Goal: Task Accomplishment & Management: Manage account settings

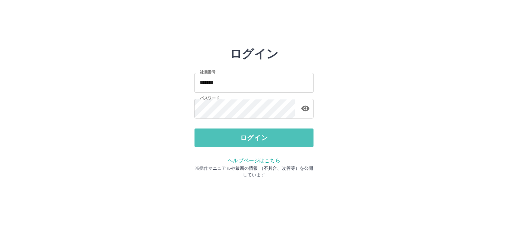
click at [227, 134] on button "ログイン" at bounding box center [254, 138] width 119 height 19
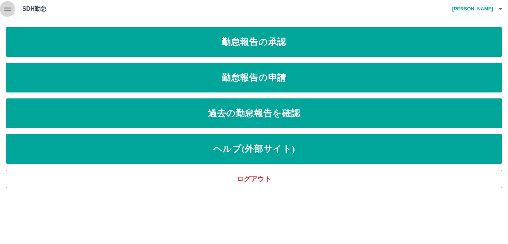
click at [6, 7] on icon "button" at bounding box center [7, 9] width 7 height 4
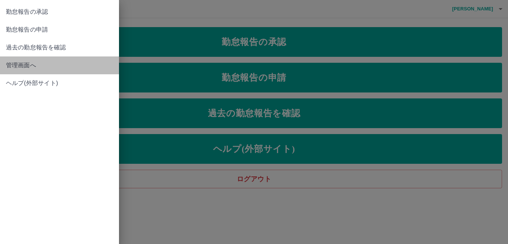
click at [35, 65] on span "管理画面へ" at bounding box center [59, 65] width 107 height 9
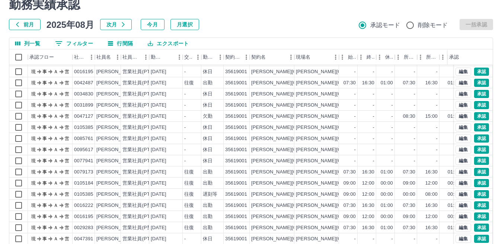
scroll to position [70, 0]
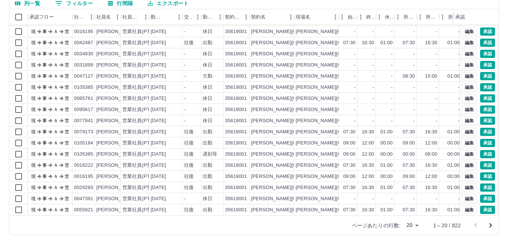
click at [411, 227] on body "SDH勤怠 [PERSON_NAME] 勤務実績承認 前月 [DATE] 次月 今月 月選択 承認モード 削除モード 一括承認 列一覧 0 フィルター 行間隔…" at bounding box center [254, 87] width 508 height 314
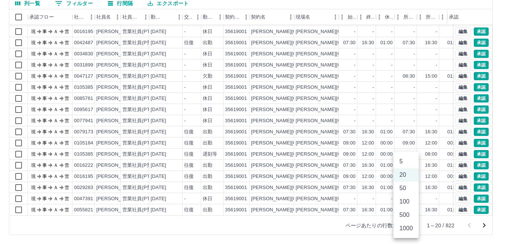
click at [414, 214] on li "500" at bounding box center [406, 215] width 25 height 13
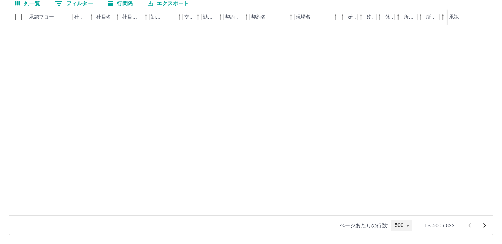
scroll to position [1414, 0]
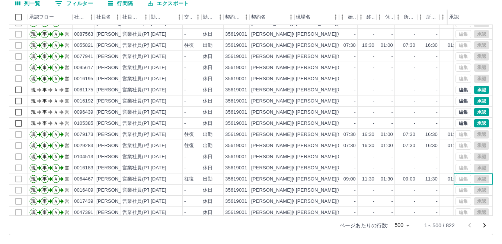
click at [475, 180] on div "編集 承認" at bounding box center [471, 179] width 33 height 8
click at [388, 182] on div "01:30" at bounding box center [387, 179] width 12 height 7
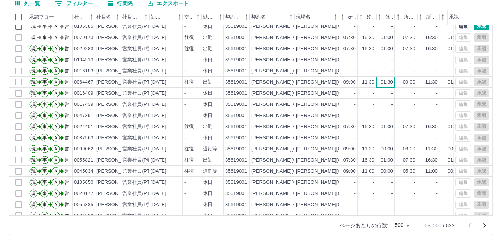
scroll to position [1488, 0]
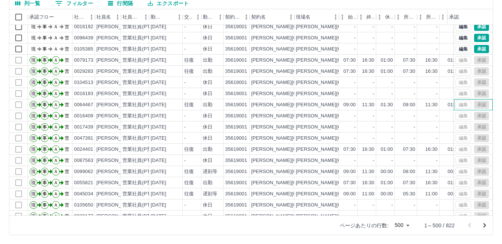
click at [477, 106] on div "編集 承認" at bounding box center [471, 105] width 33 height 8
click at [476, 106] on div "編集 承認" at bounding box center [471, 105] width 33 height 8
drag, startPoint x: 474, startPoint y: 105, endPoint x: 374, endPoint y: 83, distance: 102.1
click at [374, 83] on div "-" at bounding box center [366, 82] width 19 height 11
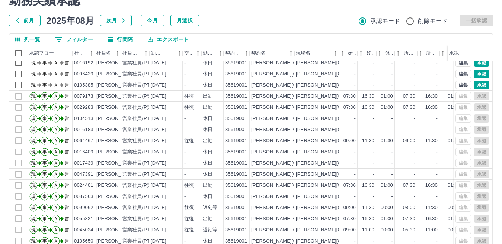
scroll to position [0, 0]
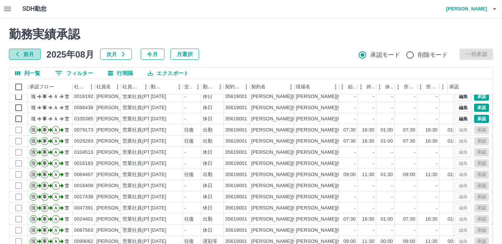
click at [19, 55] on icon "button" at bounding box center [18, 54] width 6 height 6
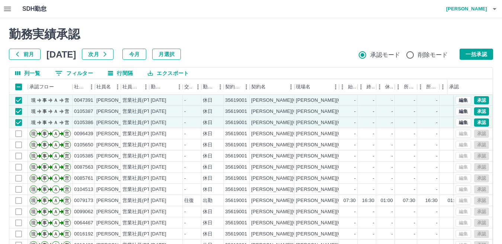
click at [478, 51] on button "一括承認" at bounding box center [475, 54] width 33 height 11
click at [478, 53] on button "一括承認" at bounding box center [475, 54] width 33 height 11
click at [476, 53] on button "一括承認" at bounding box center [475, 54] width 33 height 11
click at [475, 53] on button "一括承認" at bounding box center [475, 54] width 33 height 11
click at [474, 53] on button "一括承認" at bounding box center [475, 54] width 33 height 11
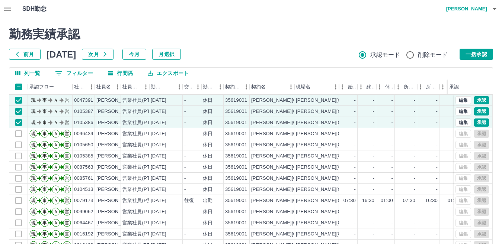
click at [474, 53] on button "一括承認" at bounding box center [475, 54] width 33 height 11
click at [476, 97] on button "承認" at bounding box center [481, 100] width 15 height 8
click at [484, 52] on div at bounding box center [251, 122] width 502 height 244
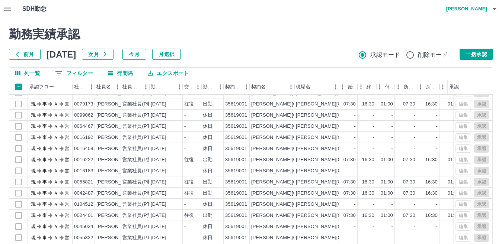
scroll to position [74, 0]
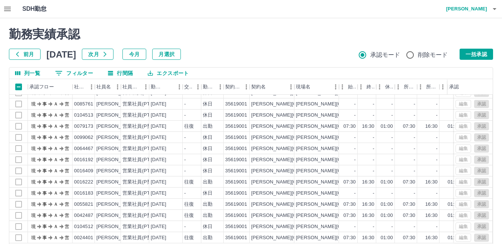
click at [479, 54] on div "承認権限がありません" at bounding box center [251, 122] width 502 height 244
click at [478, 55] on div "承認権限がありません" at bounding box center [251, 122] width 502 height 244
click at [477, 55] on div "承認権限がありません" at bounding box center [251, 122] width 502 height 244
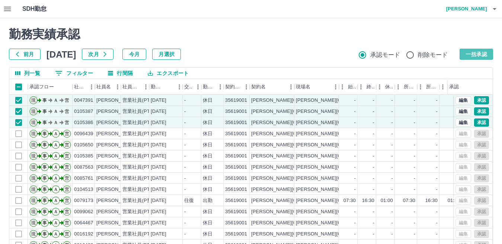
click at [475, 56] on button "一括承認" at bounding box center [475, 54] width 33 height 11
click at [475, 56] on div "承認権限がありません 勤務実績承認 前月 2025年07月 次月 今月 月選択 承認モード 削除モード 一括承認" at bounding box center [251, 43] width 484 height 33
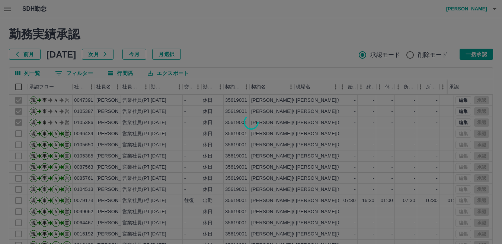
click at [440, 142] on div at bounding box center [251, 122] width 502 height 244
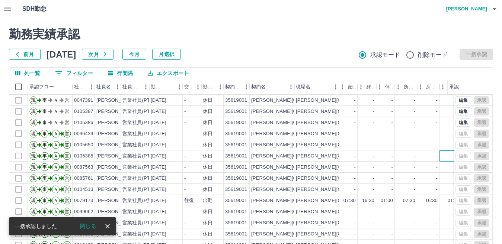
click at [443, 154] on div "-" at bounding box center [450, 156] width 22 height 11
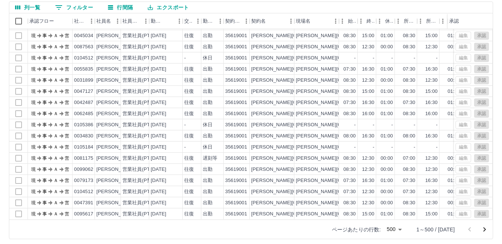
scroll to position [70, 0]
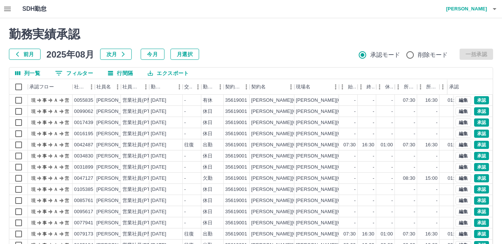
click at [21, 55] on button "前月" at bounding box center [25, 54] width 32 height 11
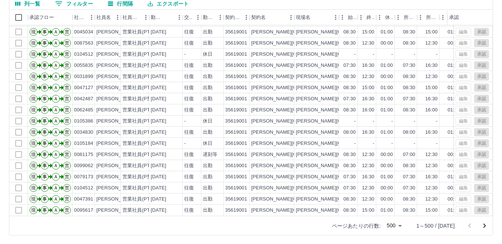
scroll to position [70, 0]
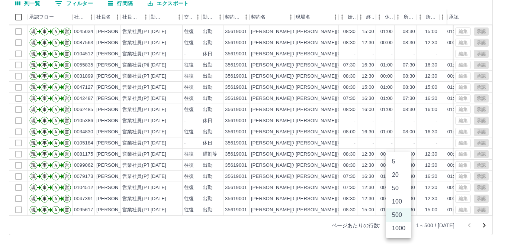
click at [405, 227] on body "SDH勤怠 松本　弘美 承認権限がありません 勤務実績承認 前月 2025年07月 次月 今月 月選択 承認モード 削除モード 一括承認 列一覧 0 フィルタ…" at bounding box center [254, 87] width 508 height 314
click at [402, 232] on li "1000" at bounding box center [398, 228] width 25 height 13
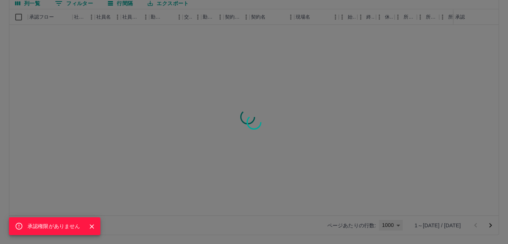
type input "****"
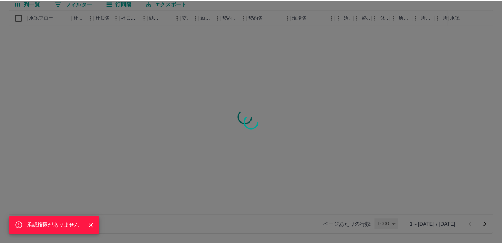
scroll to position [0, 0]
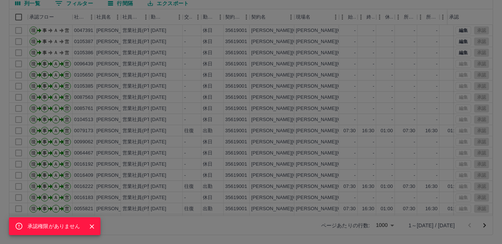
click at [91, 225] on icon "Close" at bounding box center [91, 226] width 7 height 7
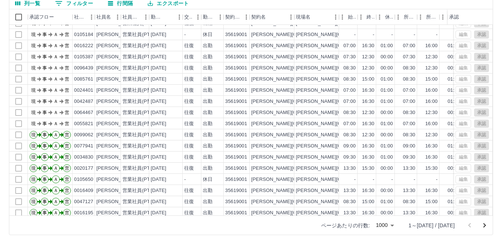
scroll to position [8762, 0]
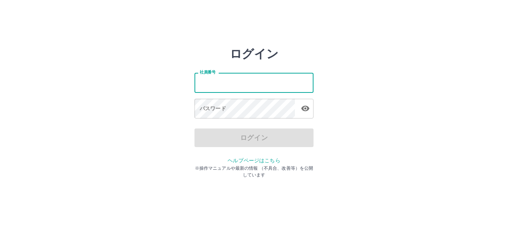
click at [223, 87] on input "社員番号" at bounding box center [254, 83] width 119 height 20
type input "*******"
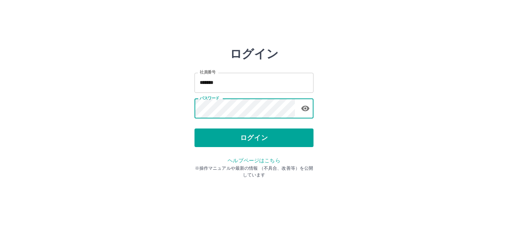
click at [214, 133] on button "ログイン" at bounding box center [254, 138] width 119 height 19
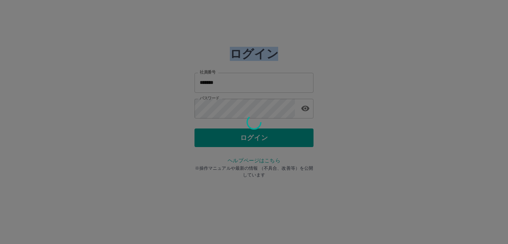
click at [214, 134] on div at bounding box center [254, 122] width 508 height 244
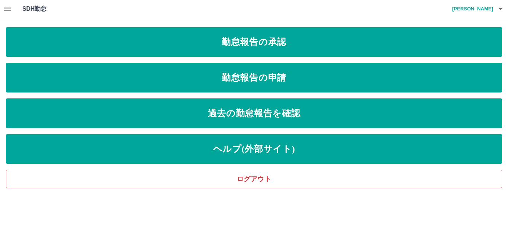
click at [8, 7] on icon "button" at bounding box center [7, 9] width 7 height 4
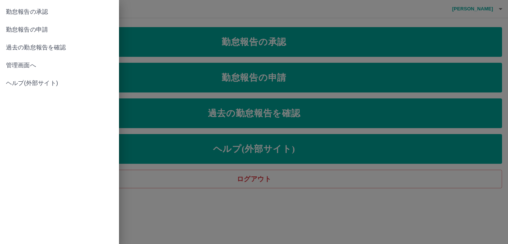
click at [37, 67] on span "管理画面へ" at bounding box center [59, 65] width 107 height 9
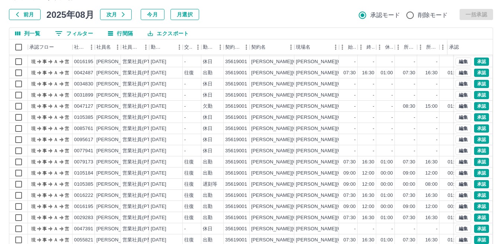
scroll to position [70, 0]
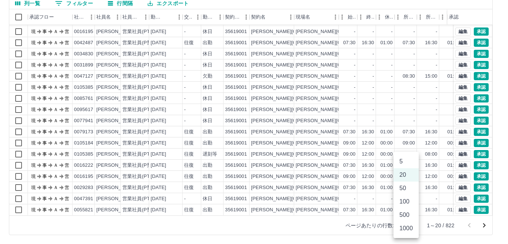
click at [405, 227] on body "SDH勤怠 [PERSON_NAME] 勤務実績承認 前月 [DATE] 次月 今月 月選択 承認モード 削除モード 一括承認 列一覧 0 フィルター 行間隔…" at bounding box center [254, 87] width 508 height 314
drag, startPoint x: 402, startPoint y: 220, endPoint x: 398, endPoint y: 221, distance: 3.8
click at [401, 220] on li "500" at bounding box center [406, 215] width 25 height 13
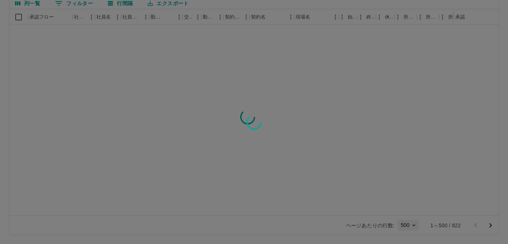
type input "***"
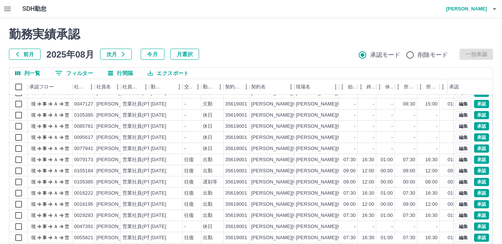
scroll to position [0, 0]
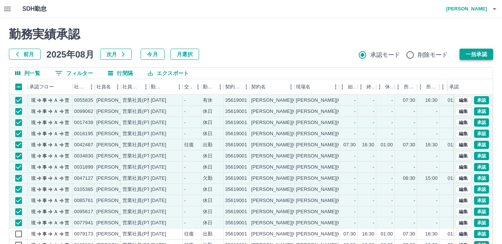
click at [481, 51] on button "一括承認" at bounding box center [475, 54] width 33 height 11
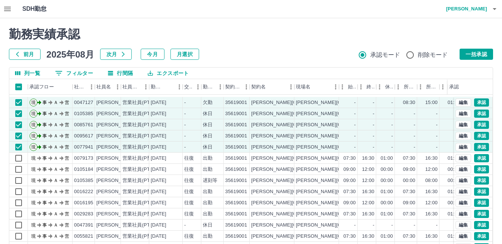
scroll to position [112, 0]
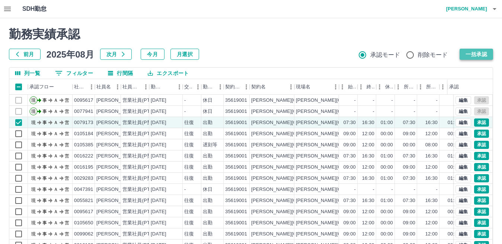
click at [476, 52] on button "一括承認" at bounding box center [475, 54] width 33 height 11
click at [460, 134] on button "編集" at bounding box center [463, 134] width 16 height 8
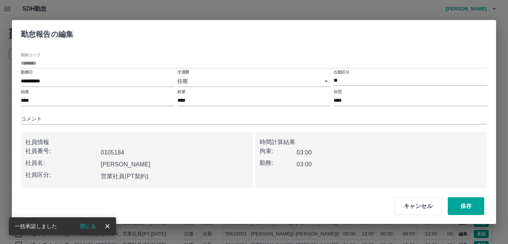
click at [109, 226] on icon "close" at bounding box center [107, 226] width 7 height 7
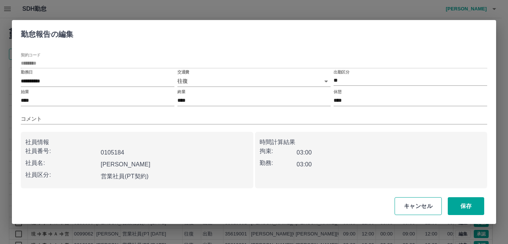
click at [421, 206] on button "キャンセル" at bounding box center [418, 207] width 47 height 18
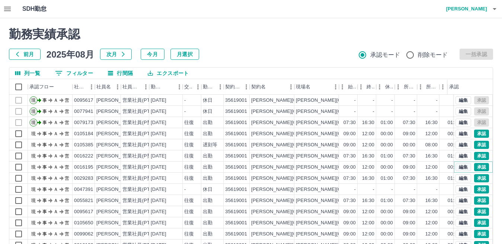
click at [455, 166] on button "編集" at bounding box center [463, 167] width 16 height 8
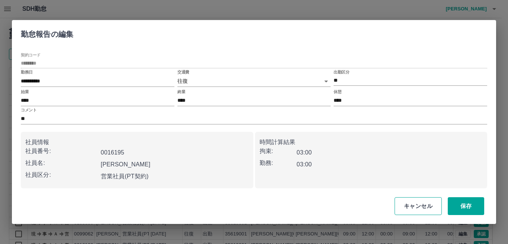
click at [422, 206] on button "キャンセル" at bounding box center [418, 207] width 47 height 18
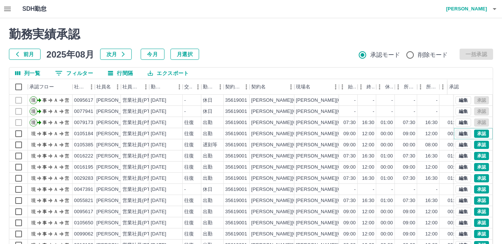
click at [455, 135] on button "編集" at bounding box center [463, 134] width 16 height 8
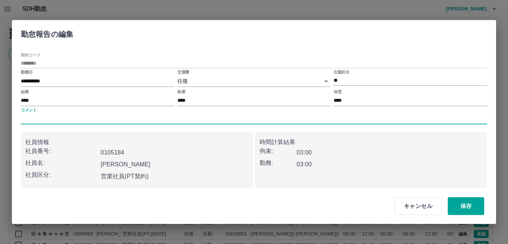
click at [58, 116] on input "コメント" at bounding box center [254, 119] width 466 height 11
type input "*****"
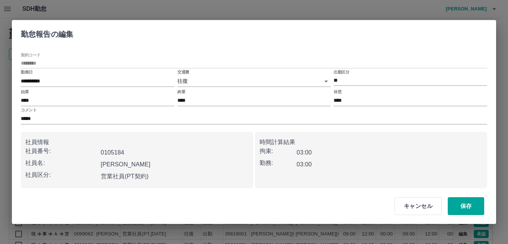
click at [205, 172] on div "営業社員(PT契約)" at bounding box center [173, 175] width 151 height 15
click at [467, 207] on button "保存" at bounding box center [466, 207] width 36 height 18
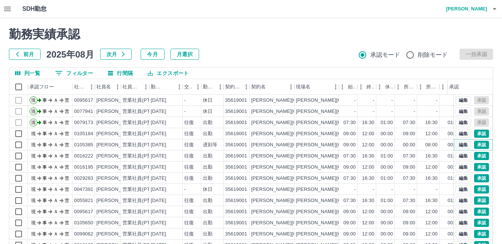
click at [455, 145] on button "編集" at bounding box center [463, 145] width 16 height 8
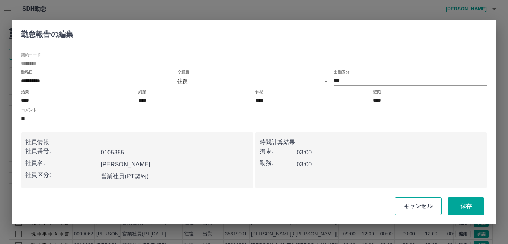
click at [435, 205] on button "キャンセル" at bounding box center [418, 207] width 47 height 18
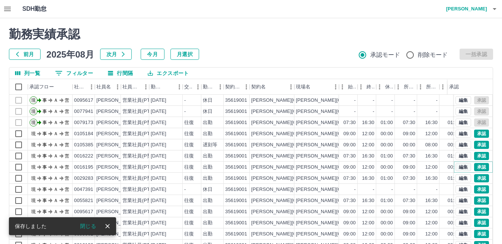
click at [459, 168] on button "編集" at bounding box center [463, 167] width 16 height 8
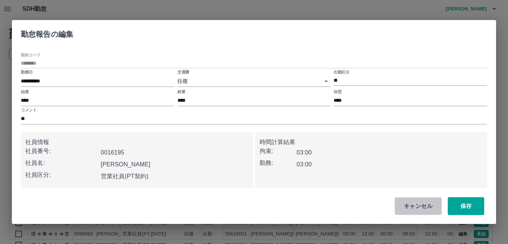
drag, startPoint x: 427, startPoint y: 209, endPoint x: 405, endPoint y: 184, distance: 33.5
click at [426, 208] on button "キャンセル" at bounding box center [418, 207] width 47 height 18
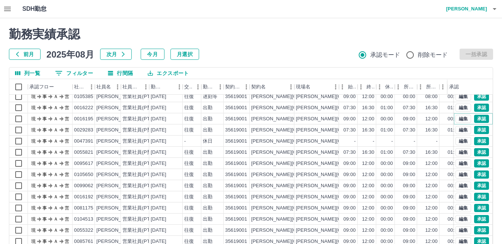
scroll to position [149, 0]
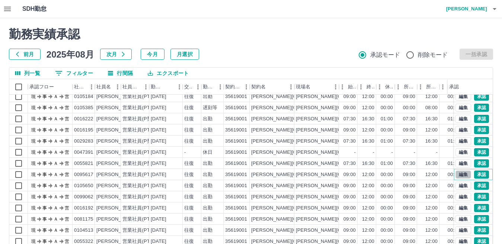
click at [457, 178] on button "編集" at bounding box center [463, 175] width 16 height 8
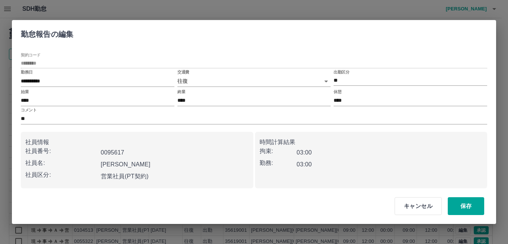
drag, startPoint x: 423, startPoint y: 207, endPoint x: 392, endPoint y: 189, distance: 35.2
click at [421, 206] on button "キャンセル" at bounding box center [418, 207] width 47 height 18
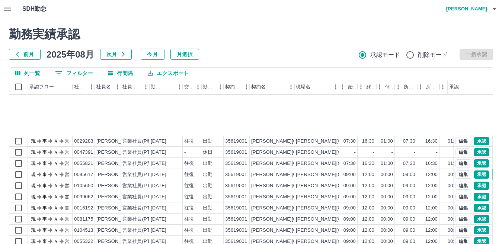
scroll to position [223, 0]
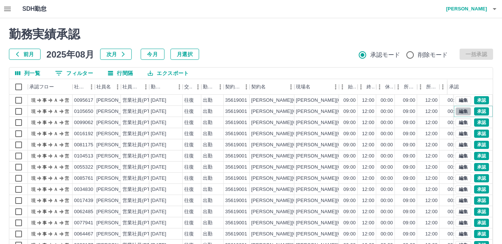
click at [459, 112] on button "編集" at bounding box center [463, 112] width 16 height 8
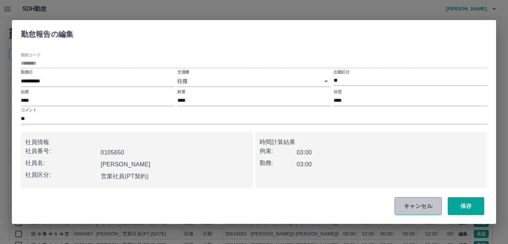
click at [419, 208] on button "キャンセル" at bounding box center [418, 207] width 47 height 18
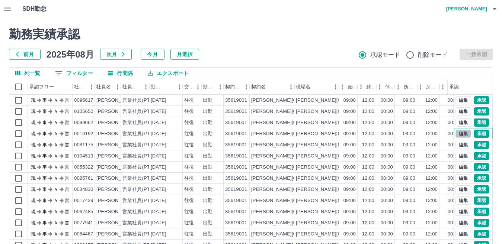
click at [455, 134] on button "編集" at bounding box center [463, 134] width 16 height 8
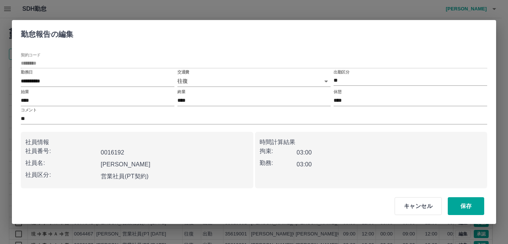
drag, startPoint x: 420, startPoint y: 208, endPoint x: 132, endPoint y: 153, distance: 293.2
click at [420, 208] on button "キャンセル" at bounding box center [418, 207] width 47 height 18
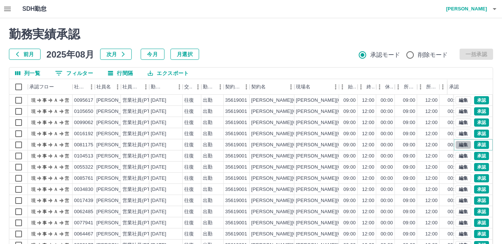
click at [458, 147] on button "編集" at bounding box center [463, 145] width 16 height 8
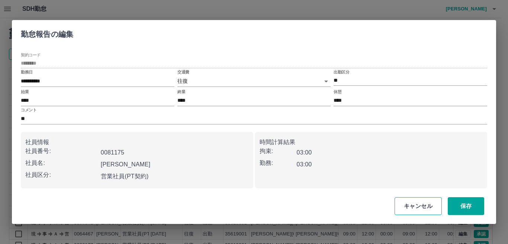
click at [412, 206] on button "キャンセル" at bounding box center [418, 207] width 47 height 18
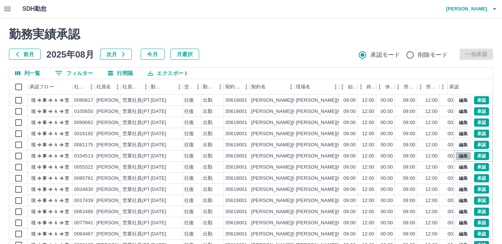
click at [464, 158] on button "編集" at bounding box center [463, 156] width 16 height 8
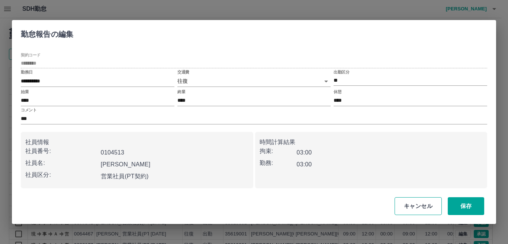
click at [410, 206] on button "キャンセル" at bounding box center [418, 207] width 47 height 18
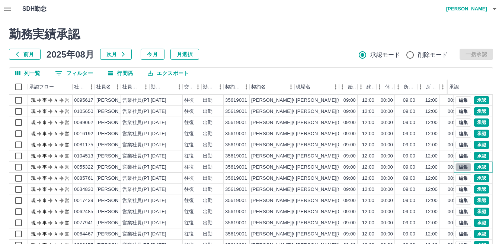
click at [457, 168] on button "編集" at bounding box center [463, 167] width 16 height 8
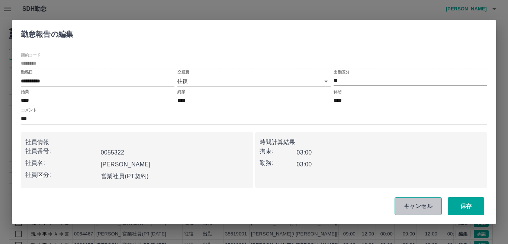
click at [418, 209] on button "キャンセル" at bounding box center [418, 207] width 47 height 18
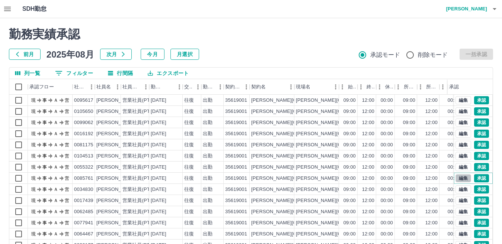
click at [460, 179] on button "編集" at bounding box center [463, 178] width 16 height 8
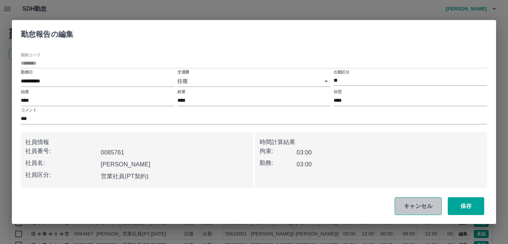
click at [418, 206] on button "キャンセル" at bounding box center [418, 207] width 47 height 18
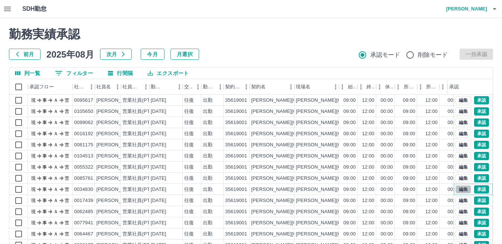
click at [462, 189] on button "編集" at bounding box center [463, 190] width 16 height 8
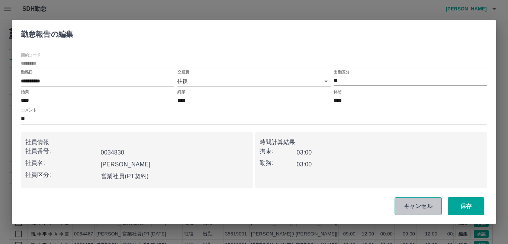
click at [432, 205] on button "キャンセル" at bounding box center [418, 207] width 47 height 18
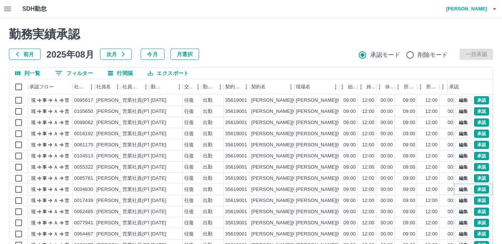
scroll to position [260, 0]
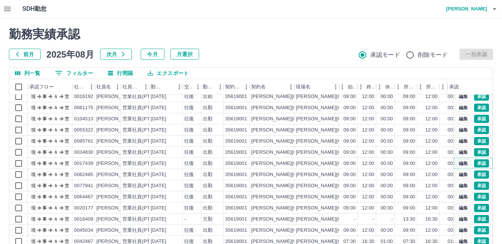
click at [459, 163] on button "編集" at bounding box center [463, 164] width 16 height 8
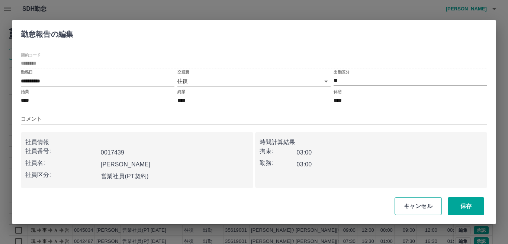
click at [423, 206] on button "キャンセル" at bounding box center [418, 207] width 47 height 18
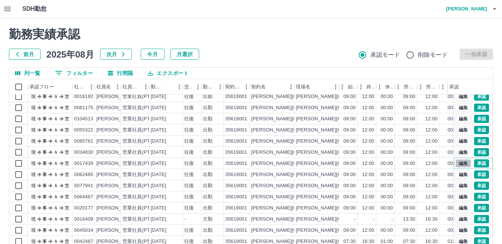
click at [458, 161] on button "編集" at bounding box center [463, 164] width 16 height 8
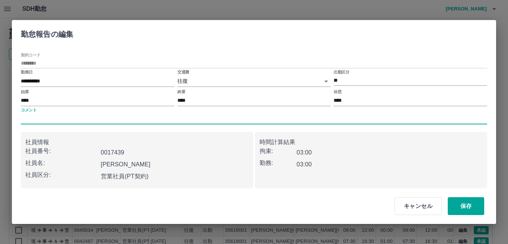
click at [43, 119] on input "コメント" at bounding box center [254, 119] width 466 height 11
type input "*****"
drag, startPoint x: 214, startPoint y: 183, endPoint x: 293, endPoint y: 182, distance: 79.6
click at [229, 182] on div "社員情報 社員番号: 0017439 社員名: [PERSON_NAME] 社員区分: 営業社員(PT契約)" at bounding box center [137, 160] width 232 height 57
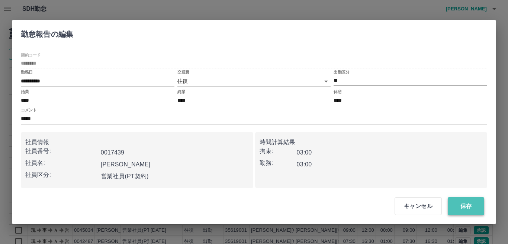
click at [469, 204] on button "保存" at bounding box center [466, 207] width 36 height 18
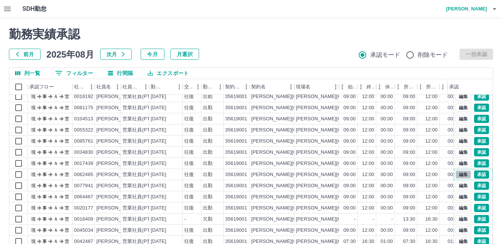
click at [459, 175] on button "編集" at bounding box center [463, 175] width 16 height 8
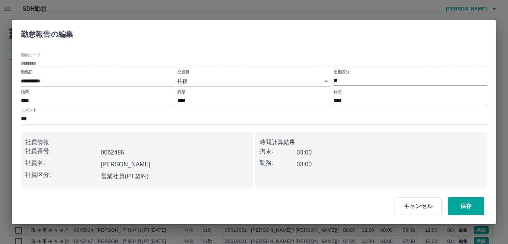
drag, startPoint x: 432, startPoint y: 207, endPoint x: 307, endPoint y: 204, distance: 125.4
click at [432, 207] on button "キャンセル" at bounding box center [418, 207] width 47 height 18
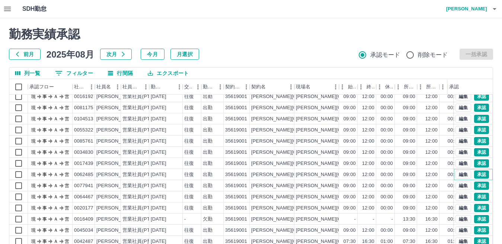
scroll to position [335, 0]
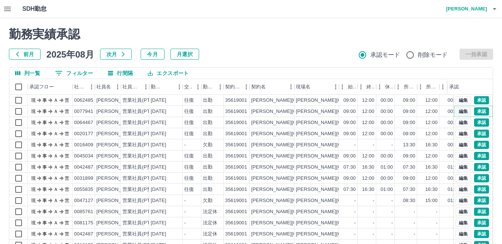
click at [455, 112] on button "編集" at bounding box center [463, 112] width 16 height 8
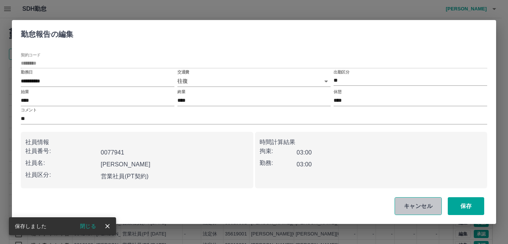
click at [423, 204] on button "キャンセル" at bounding box center [418, 207] width 47 height 18
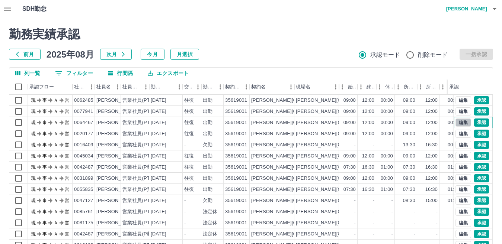
click at [461, 122] on button "編集" at bounding box center [463, 123] width 16 height 8
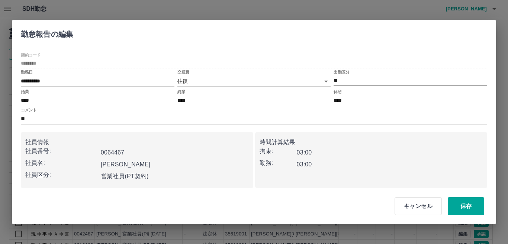
drag, startPoint x: 420, startPoint y: 206, endPoint x: 108, endPoint y: 215, distance: 313.0
click at [420, 206] on button "キャンセル" at bounding box center [418, 207] width 47 height 18
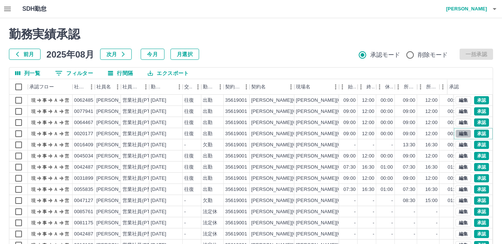
click at [458, 135] on button "編集" at bounding box center [463, 134] width 16 height 8
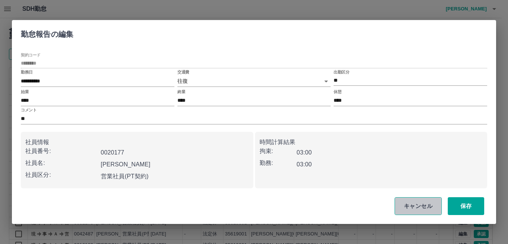
click at [428, 207] on button "キャンセル" at bounding box center [418, 207] width 47 height 18
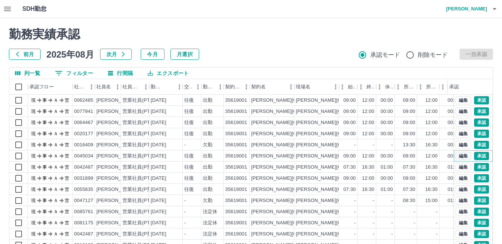
click at [455, 160] on button "編集" at bounding box center [463, 156] width 16 height 8
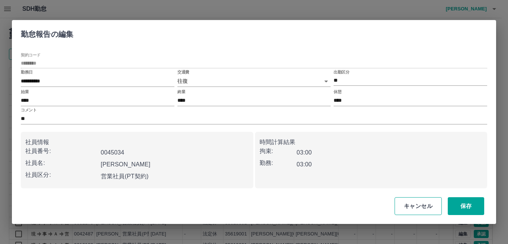
click at [434, 204] on button "キャンセル" at bounding box center [418, 207] width 47 height 18
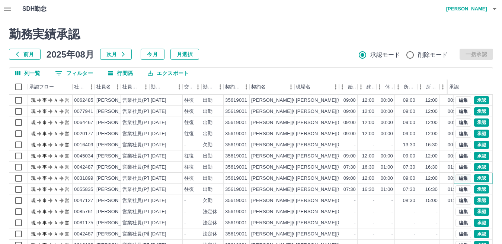
click at [457, 179] on button "編集" at bounding box center [463, 178] width 16 height 8
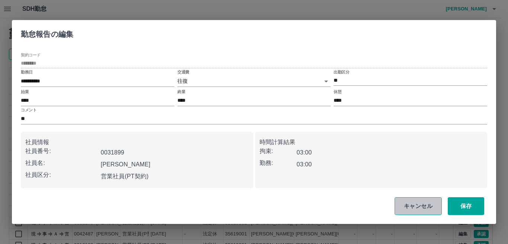
click at [403, 203] on button "キャンセル" at bounding box center [418, 207] width 47 height 18
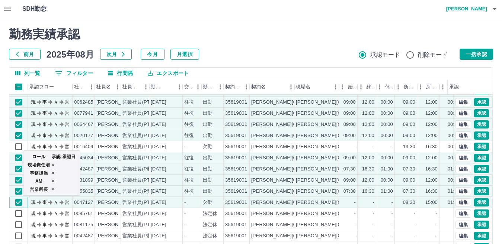
scroll to position [339, 0]
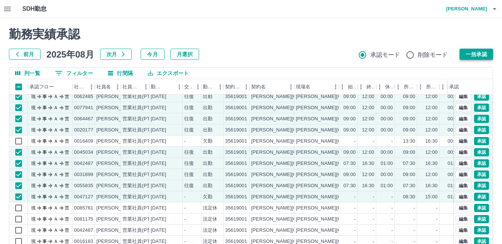
click at [475, 53] on button "一括承認" at bounding box center [475, 54] width 33 height 11
click at [473, 53] on button "一括承認" at bounding box center [475, 54] width 33 height 11
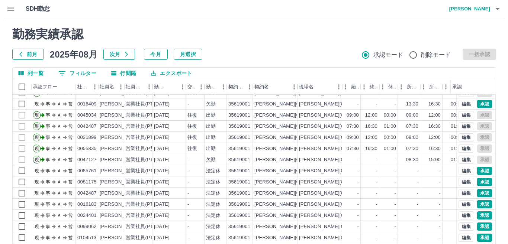
scroll to position [413, 0]
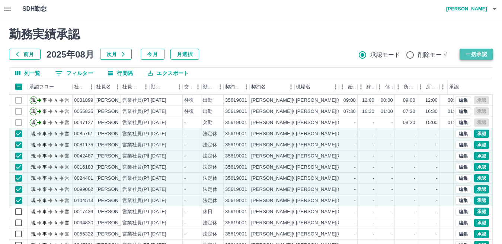
click at [467, 57] on button "一括承認" at bounding box center [475, 54] width 33 height 11
click at [475, 55] on button "一括承認" at bounding box center [475, 54] width 33 height 11
click at [474, 54] on div "勤務実績承認 前月 2025年08月 次月 今月 月選択 承認モード 削除モード 一括承認" at bounding box center [251, 43] width 484 height 33
click at [482, 54] on button "一括承認" at bounding box center [475, 54] width 33 height 11
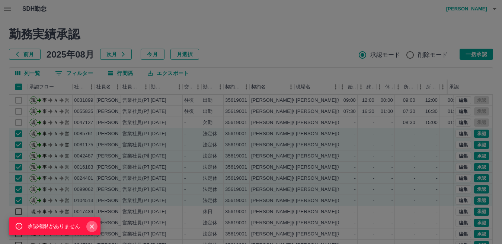
click at [91, 228] on icon "Close" at bounding box center [92, 227] width 4 height 4
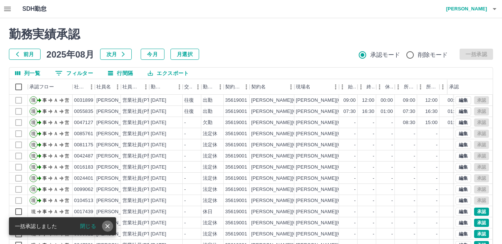
click at [108, 224] on icon "close" at bounding box center [107, 226] width 7 height 7
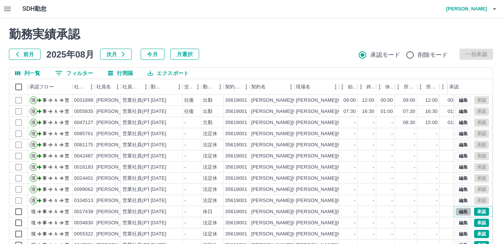
click at [455, 214] on button "編集" at bounding box center [463, 212] width 16 height 8
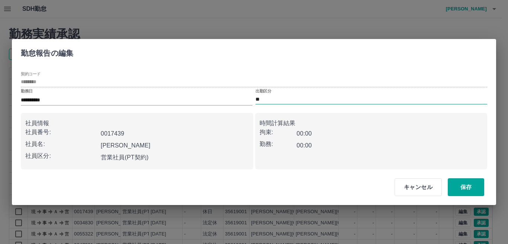
click at [258, 98] on input "**" at bounding box center [372, 99] width 232 height 9
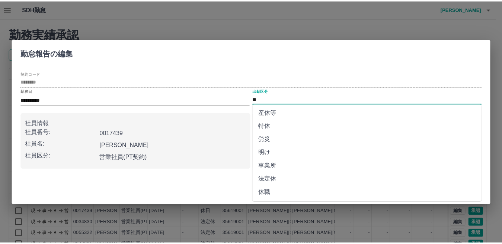
scroll to position [149, 0]
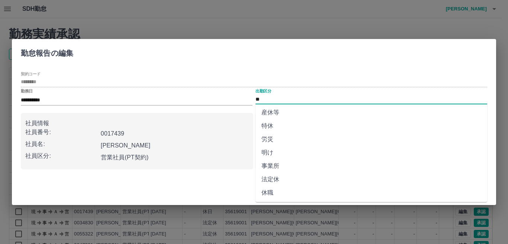
click at [279, 177] on li "法定休" at bounding box center [372, 179] width 232 height 13
type input "***"
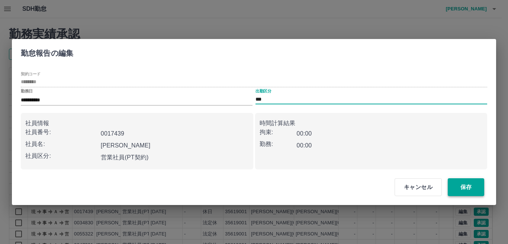
click at [469, 188] on button "保存" at bounding box center [466, 188] width 36 height 18
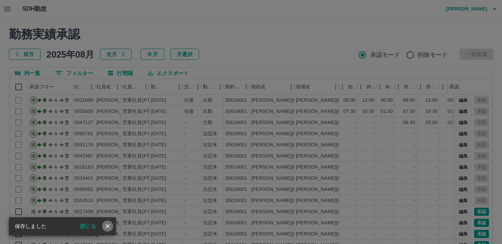
drag, startPoint x: 104, startPoint y: 227, endPoint x: 72, endPoint y: 226, distance: 32.4
click at [105, 227] on icon "close" at bounding box center [107, 226] width 7 height 7
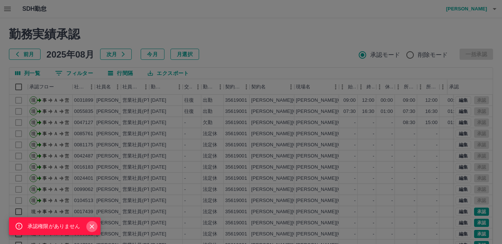
click at [94, 225] on icon "Close" at bounding box center [91, 226] width 7 height 7
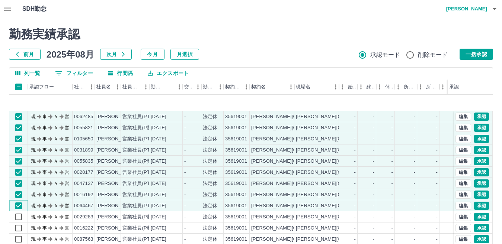
scroll to position [599, 0]
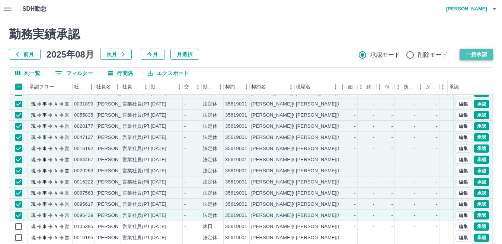
click at [483, 55] on button "一括承認" at bounding box center [475, 54] width 33 height 11
click at [484, 50] on button "一括承認" at bounding box center [475, 54] width 33 height 11
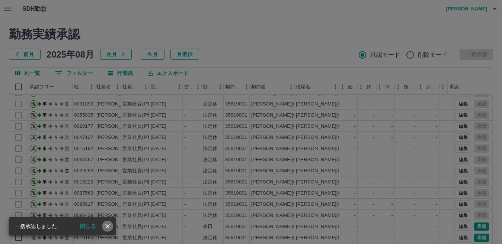
click at [109, 227] on icon "close" at bounding box center [107, 226] width 7 height 7
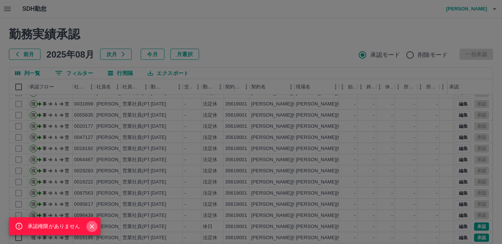
click at [95, 228] on icon "Close" at bounding box center [91, 226] width 7 height 7
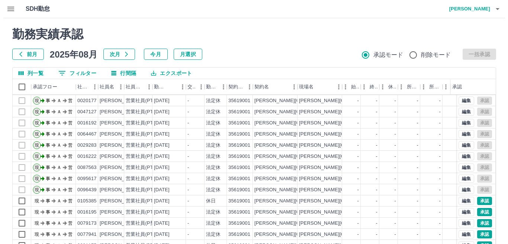
scroll to position [636, 0]
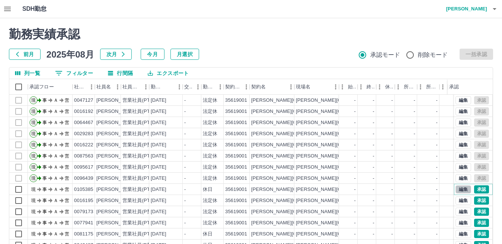
click at [462, 187] on button "編集" at bounding box center [463, 190] width 16 height 8
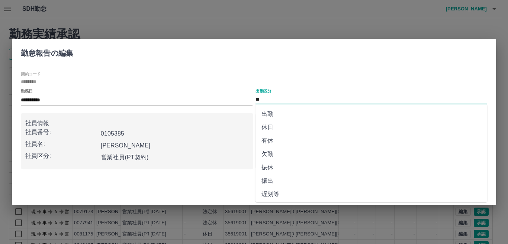
click at [273, 99] on input "**" at bounding box center [372, 99] width 232 height 9
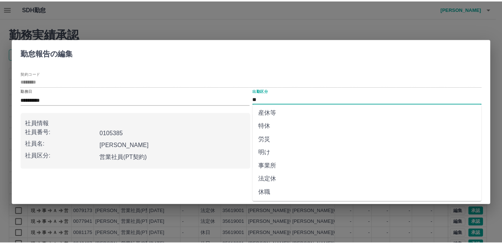
scroll to position [149, 0]
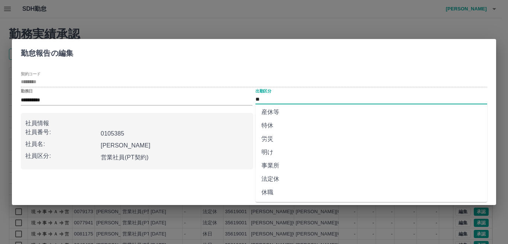
click at [271, 180] on li "法定休" at bounding box center [372, 179] width 232 height 13
type input "***"
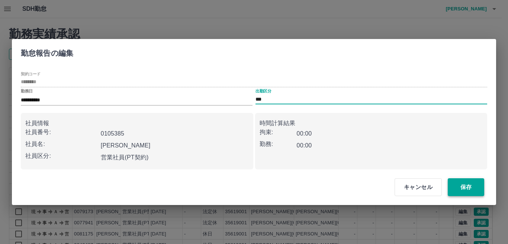
drag, startPoint x: 469, startPoint y: 186, endPoint x: 464, endPoint y: 189, distance: 6.1
click at [470, 186] on button "保存" at bounding box center [466, 188] width 36 height 18
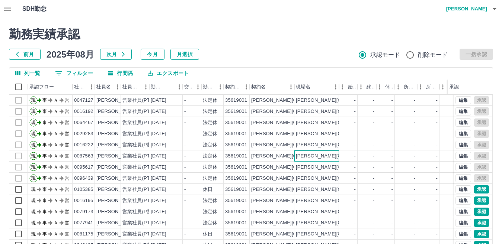
drag, startPoint x: 324, startPoint y: 151, endPoint x: 328, endPoint y: 150, distance: 3.9
click at [327, 151] on div "[PERSON_NAME][GEOGRAPHIC_DATA]西部共同調理場" at bounding box center [316, 156] width 45 height 11
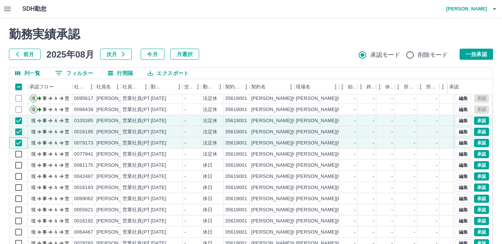
scroll to position [710, 0]
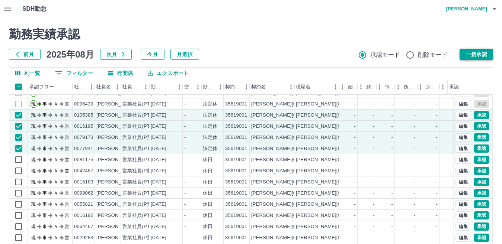
click at [478, 52] on button "一括承認" at bounding box center [475, 54] width 33 height 11
click at [472, 51] on button "一括承認" at bounding box center [475, 54] width 33 height 11
click at [472, 51] on div "勤務実績承認 前月 2025年08月 次月 今月 月選択 承認モード 削除モード 一括承認" at bounding box center [251, 43] width 484 height 33
click at [486, 54] on div "承認権限がありません 勤務実績承認 前月 [DATE] 次月 今月 月選択 承認モード 削除モード 一括承認" at bounding box center [251, 43] width 484 height 33
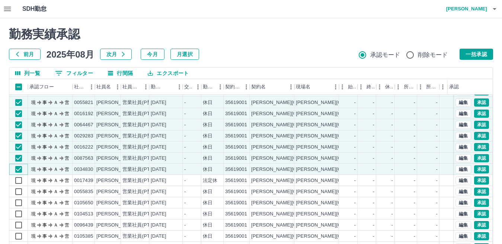
scroll to position [822, 0]
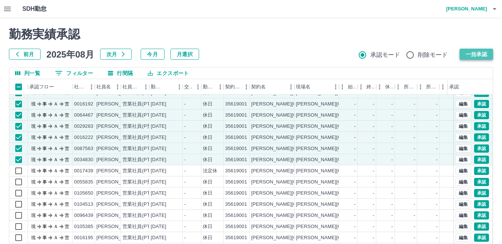
click at [483, 52] on button "一括承認" at bounding box center [475, 54] width 33 height 11
click at [458, 170] on button "編集" at bounding box center [463, 171] width 16 height 8
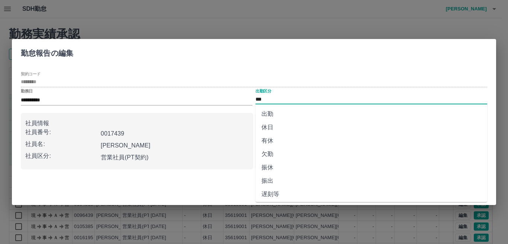
click at [274, 97] on input "***" at bounding box center [372, 99] width 232 height 9
click at [275, 127] on li "休日" at bounding box center [372, 127] width 232 height 13
type input "**"
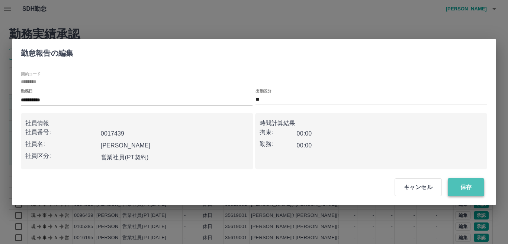
drag, startPoint x: 476, startPoint y: 191, endPoint x: 462, endPoint y: 193, distance: 14.3
click at [475, 191] on button "保存" at bounding box center [466, 188] width 36 height 18
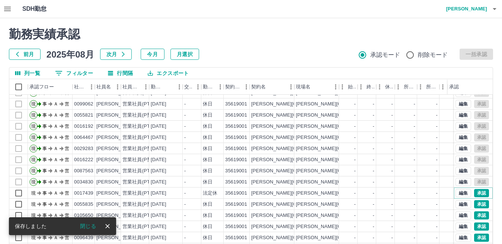
scroll to position [844, 0]
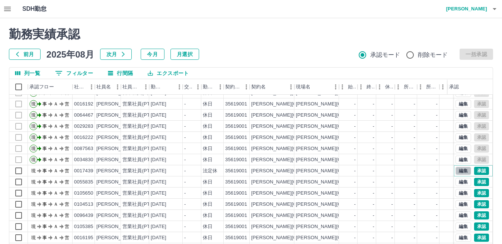
click at [458, 170] on button "編集" at bounding box center [463, 171] width 16 height 8
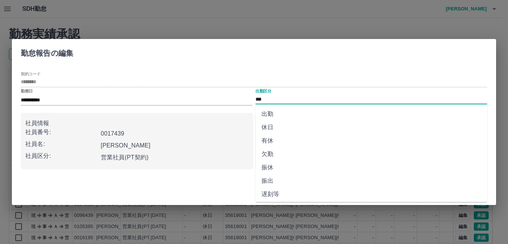
click at [272, 98] on input "***" at bounding box center [372, 99] width 232 height 9
click at [270, 128] on li "休日" at bounding box center [372, 127] width 232 height 13
type input "**"
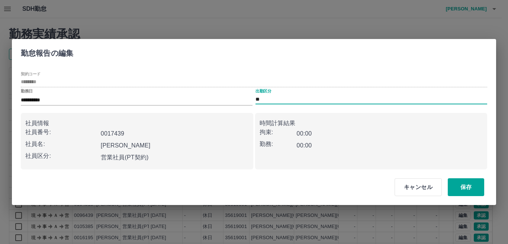
click at [352, 193] on div "キャンセル 保存" at bounding box center [254, 188] width 484 height 36
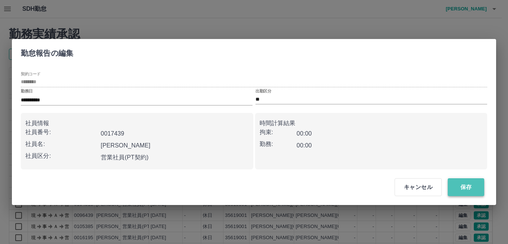
drag, startPoint x: 478, startPoint y: 186, endPoint x: 470, endPoint y: 186, distance: 7.8
click at [477, 187] on button "保存" at bounding box center [466, 188] width 36 height 18
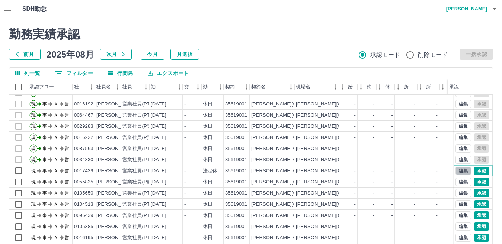
click at [463, 169] on button "編集" at bounding box center [463, 171] width 16 height 8
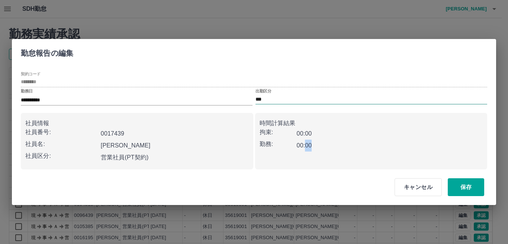
click at [277, 96] on input "***" at bounding box center [372, 99] width 232 height 9
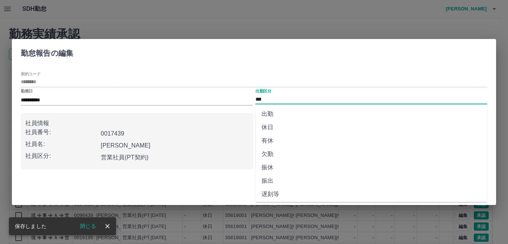
click at [270, 129] on li "休日" at bounding box center [372, 127] width 232 height 13
type input "**"
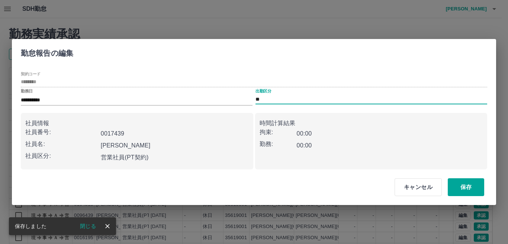
drag, startPoint x: 337, startPoint y: 187, endPoint x: 358, endPoint y: 187, distance: 20.8
click at [338, 187] on div "キャンセル 保存" at bounding box center [254, 188] width 484 height 36
click at [337, 185] on div "キャンセル 保存" at bounding box center [254, 188] width 484 height 36
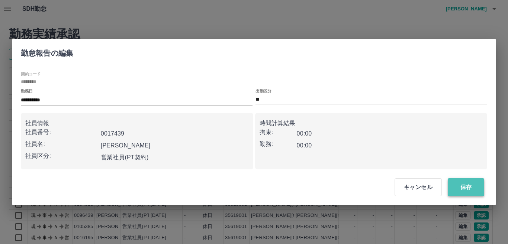
click at [466, 186] on button "保存" at bounding box center [466, 188] width 36 height 18
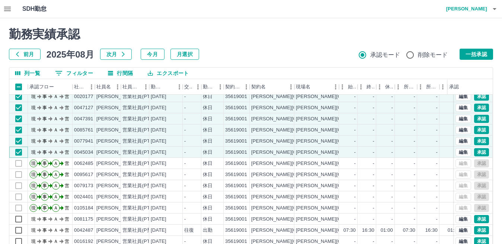
scroll to position [1068, 0]
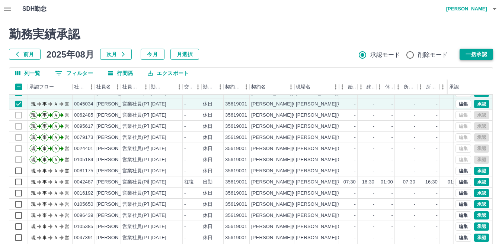
click at [476, 52] on button "一括承認" at bounding box center [475, 54] width 33 height 11
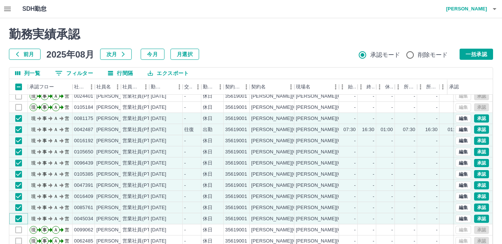
scroll to position [1142, 0]
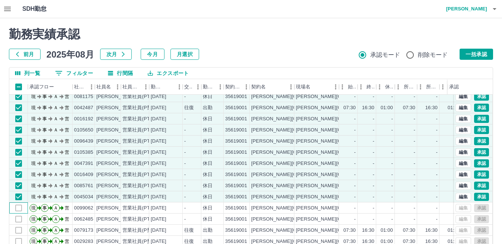
click at [16, 209] on div at bounding box center [18, 208] width 19 height 11
click at [480, 54] on button "一括承認" at bounding box center [475, 54] width 33 height 11
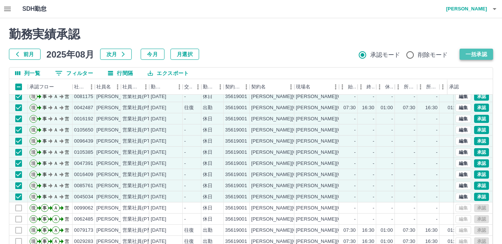
click at [481, 54] on button "一括承認" at bounding box center [475, 54] width 33 height 11
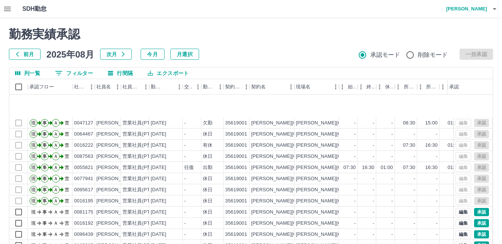
scroll to position [1440, 0]
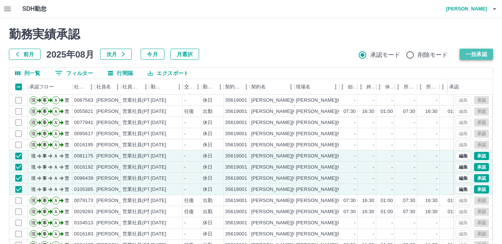
click at [469, 55] on button "一括承認" at bounding box center [475, 54] width 33 height 11
click at [472, 56] on div "承認権限がありません 勤務実績承認 前月 [DATE] 次月 今月 月選択 承認モード 削除モード 一括承認" at bounding box center [251, 43] width 484 height 33
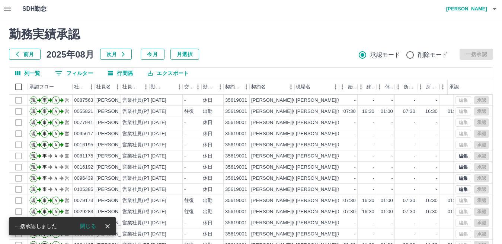
click at [106, 223] on icon "close" at bounding box center [107, 226] width 7 height 7
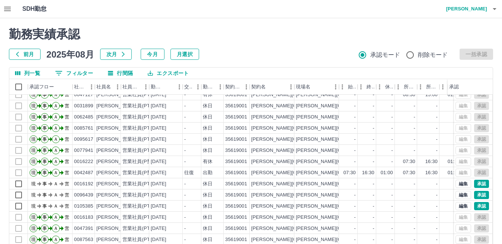
scroll to position [1812, 0]
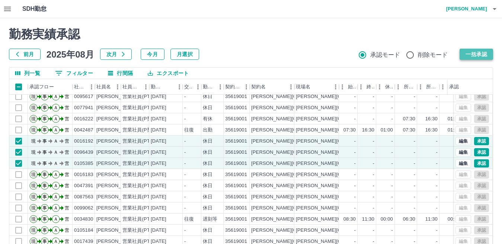
click at [478, 55] on button "一括承認" at bounding box center [475, 54] width 33 height 11
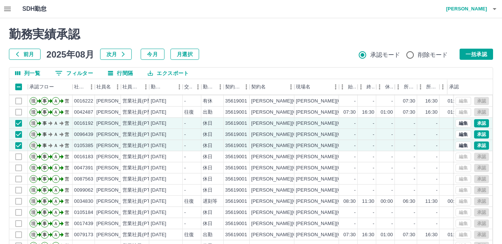
scroll to position [1849, 0]
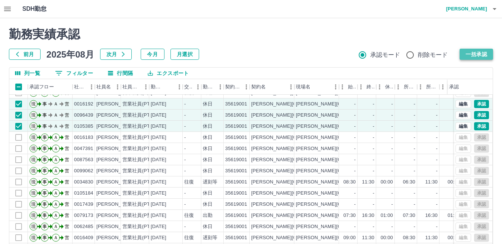
click at [471, 54] on button "一括承認" at bounding box center [475, 54] width 33 height 11
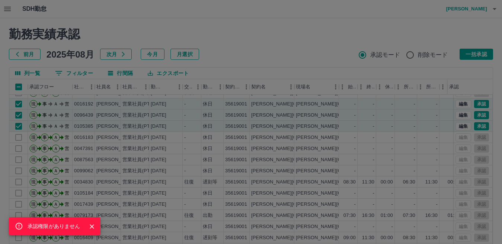
click at [93, 228] on icon "Close" at bounding box center [91, 226] width 7 height 7
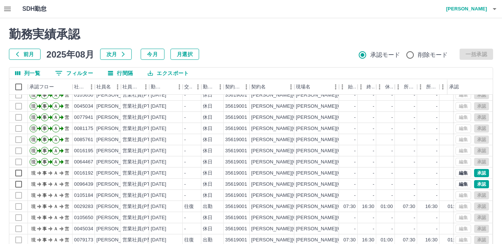
scroll to position [2172, 0]
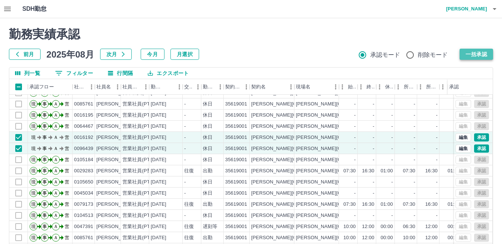
click at [467, 51] on button "一括承認" at bounding box center [475, 54] width 33 height 11
click at [467, 51] on div "承認権限がありません 勤務実績承認 前月 [DATE] 次月 今月 月選択 承認モード 削除モード 一括承認" at bounding box center [251, 43] width 484 height 33
click at [472, 54] on button "一括承認" at bounding box center [475, 54] width 33 height 11
click at [472, 54] on div "勤務実績承認 前月 2025年08月 次月 今月 月選択 承認モード 削除モード 一括承認" at bounding box center [251, 43] width 484 height 33
click at [471, 57] on button "一括承認" at bounding box center [475, 54] width 33 height 11
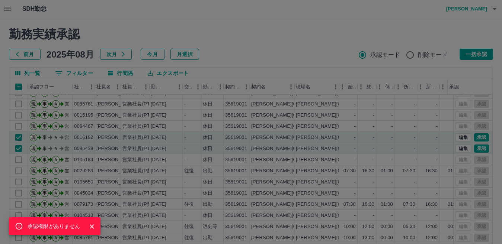
click at [93, 228] on icon "Close" at bounding box center [92, 227] width 4 height 4
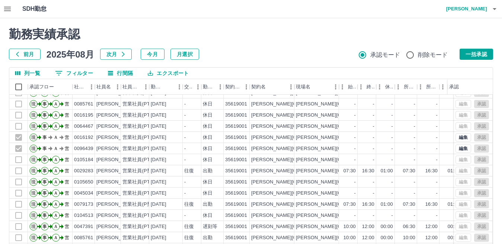
click at [492, 53] on div "前月 2025年08月 次月 今月 月選択 承認モード 削除モード 一括承認" at bounding box center [251, 54] width 484 height 11
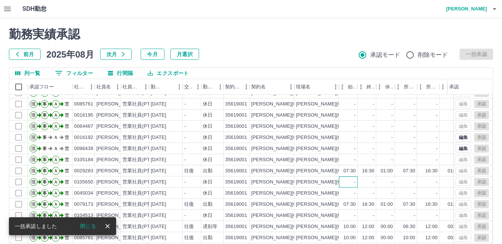
click at [343, 177] on div "-" at bounding box center [348, 182] width 19 height 11
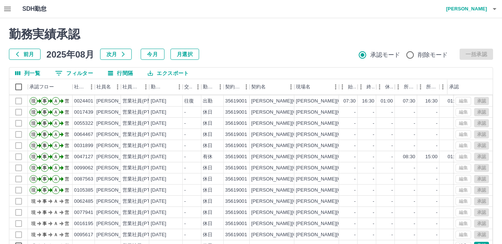
scroll to position [2433, 0]
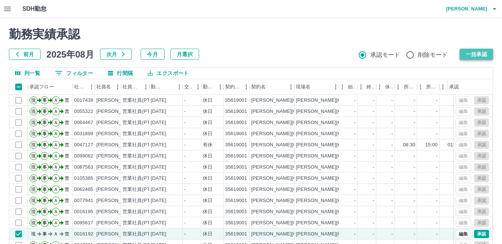
click at [484, 51] on button "一括承認" at bounding box center [475, 54] width 33 height 11
click at [481, 54] on button "一括承認" at bounding box center [475, 54] width 33 height 11
click at [481, 54] on div "承認権限がありません 勤務実績承認 前月 [DATE] 次月 今月 月選択 承認モード 削除モード 一括承認" at bounding box center [251, 43] width 484 height 33
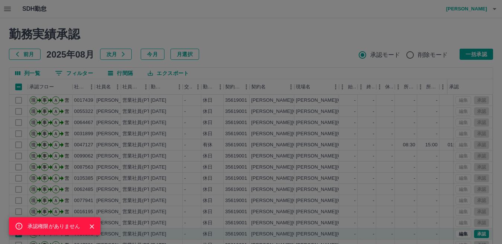
click at [92, 225] on icon "Close" at bounding box center [91, 226] width 7 height 7
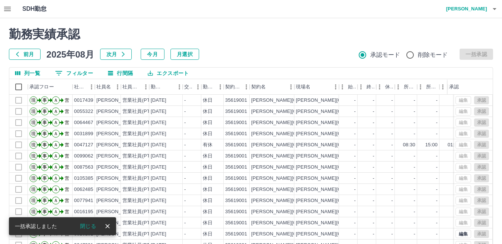
click at [110, 229] on icon "close" at bounding box center [107, 226] width 7 height 7
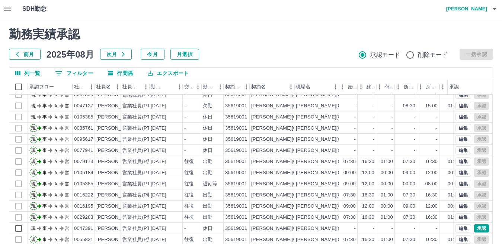
scroll to position [74, 0]
